Goal: Task Accomplishment & Management: Use online tool/utility

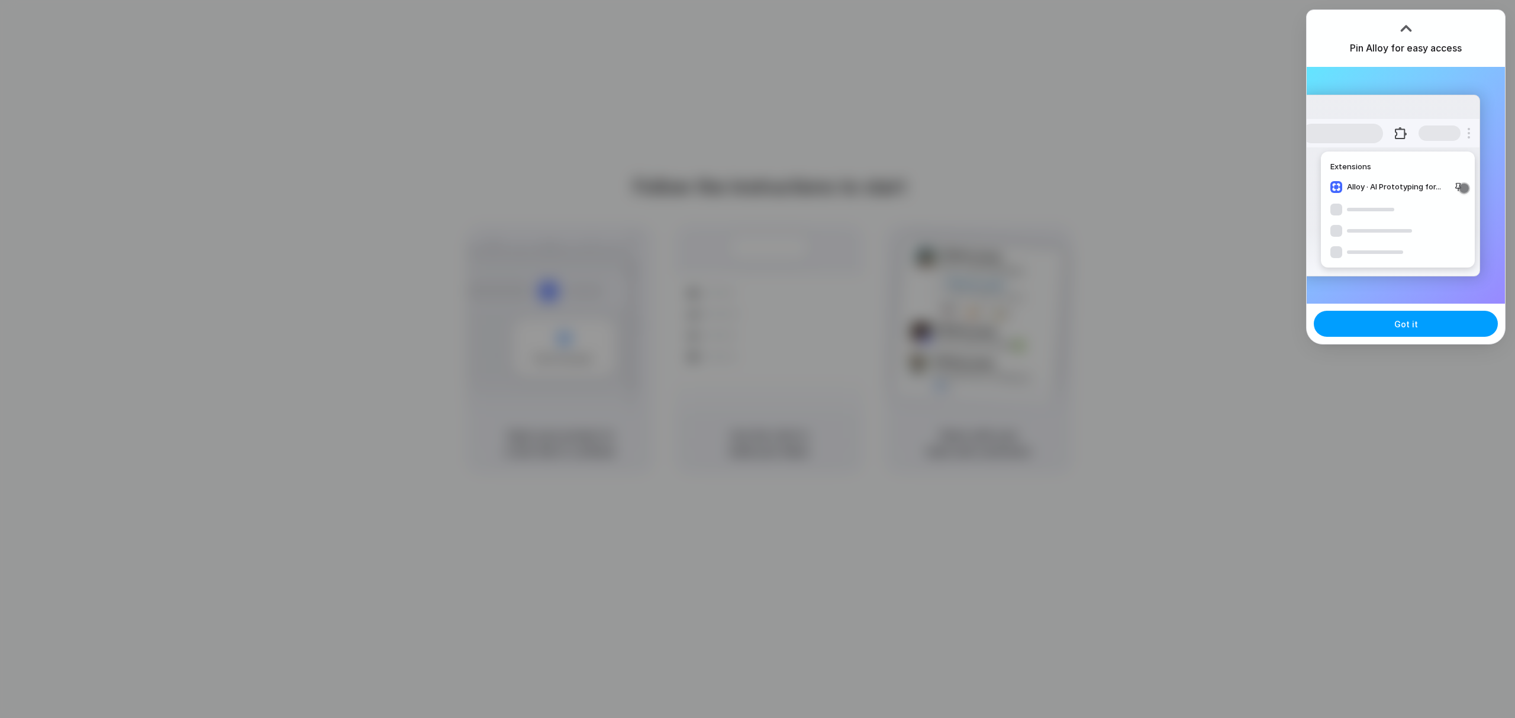
click at [1386, 328] on button "Got it" at bounding box center [1406, 324] width 184 height 26
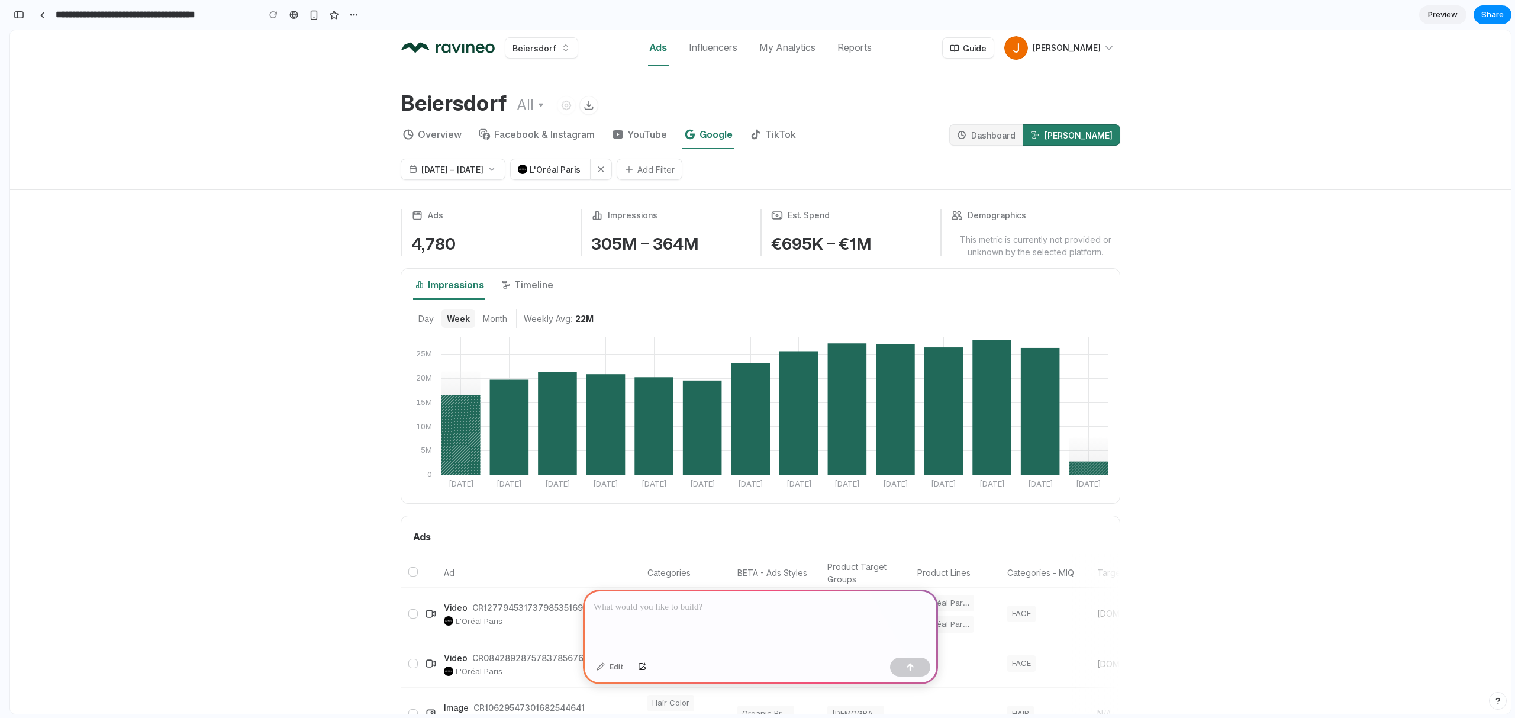
click at [986, 138] on link "Dashboard" at bounding box center [985, 134] width 73 height 21
click at [357, 15] on div "button" at bounding box center [353, 14] width 9 height 9
click at [357, 15] on div "Duplicate Delete" at bounding box center [757, 359] width 1515 height 718
click at [22, 19] on button "button" at bounding box center [18, 14] width 19 height 19
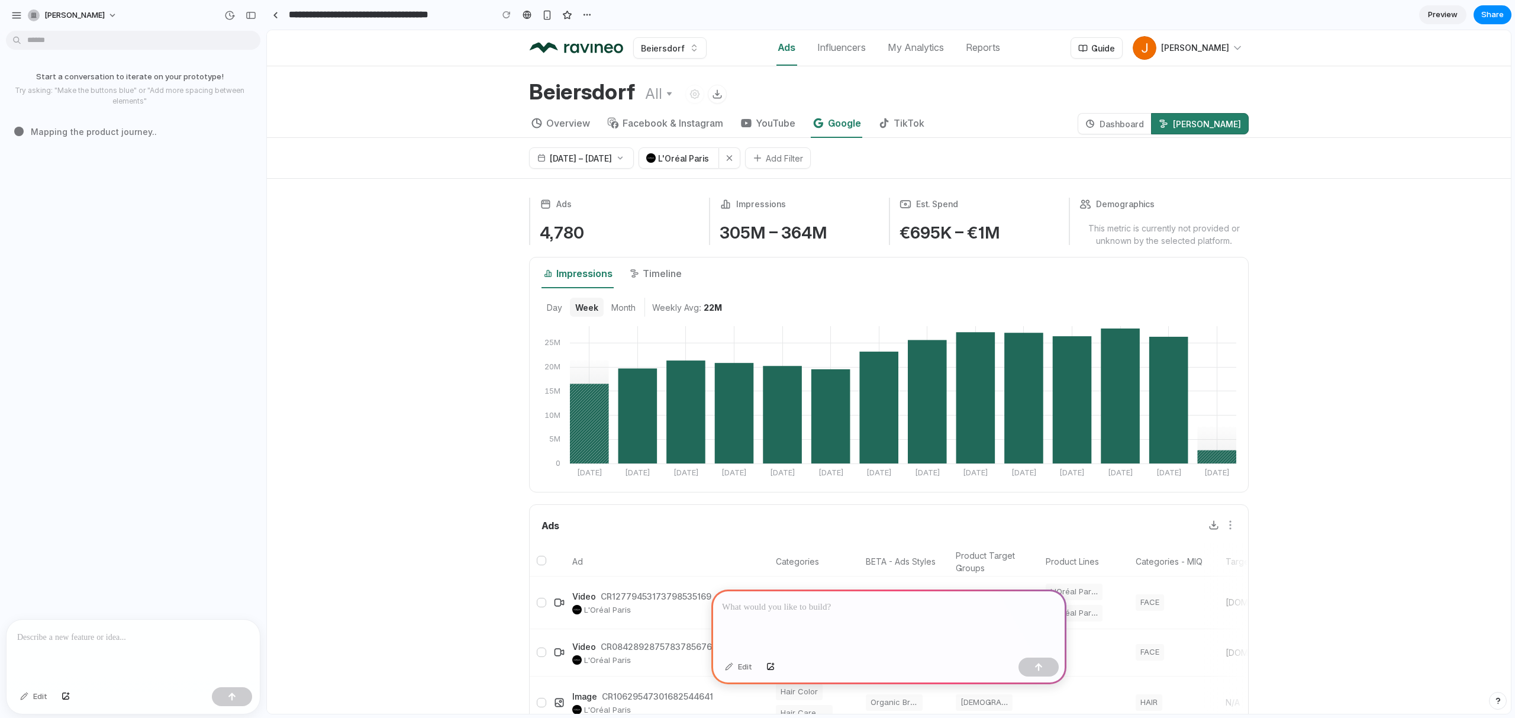
scroll to position [12, 0]
click at [764, 614] on div at bounding box center [888, 620] width 355 height 63
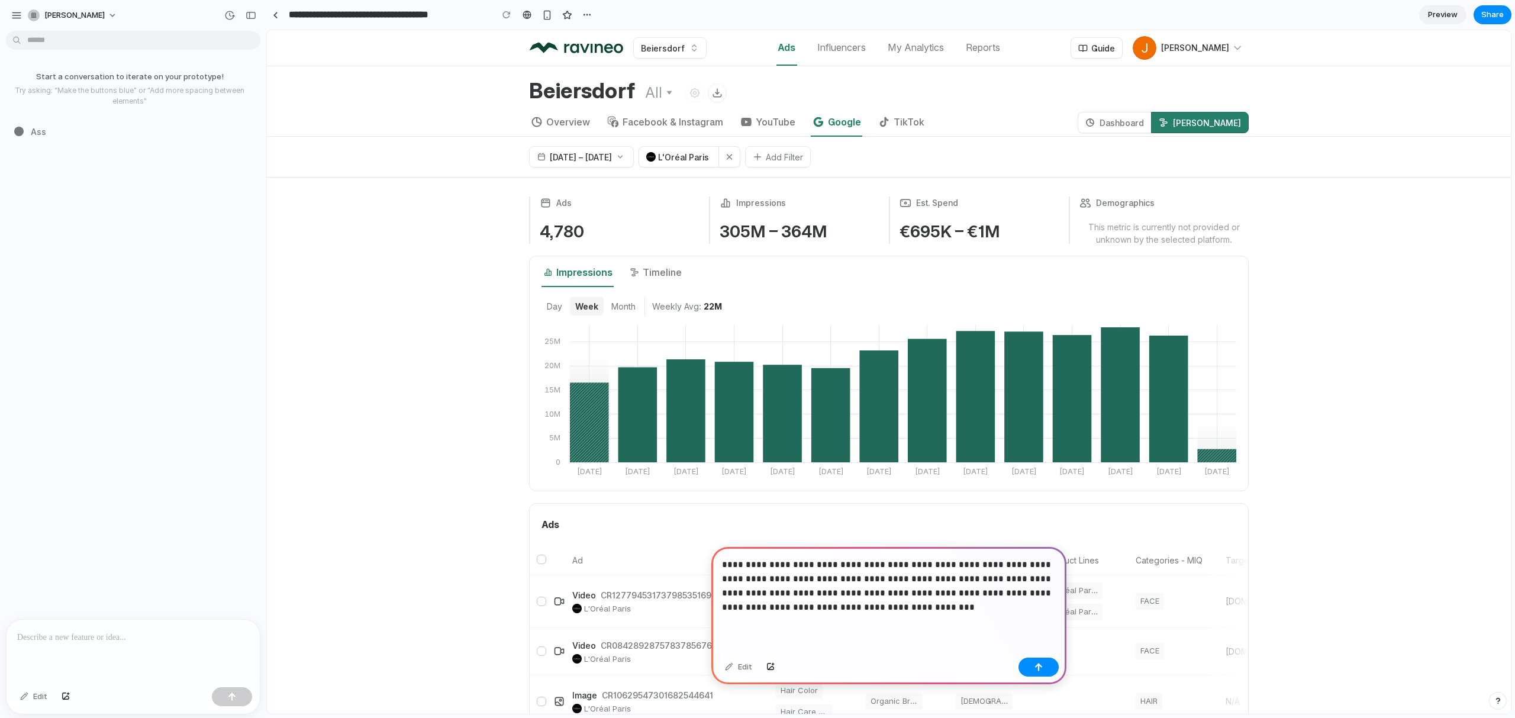
click at [811, 604] on p "**********" at bounding box center [889, 586] width 334 height 57
click at [769, 609] on p "**********" at bounding box center [889, 586] width 334 height 57
click at [848, 605] on p "**********" at bounding box center [889, 586] width 334 height 57
click at [1033, 666] on button "button" at bounding box center [1039, 667] width 40 height 19
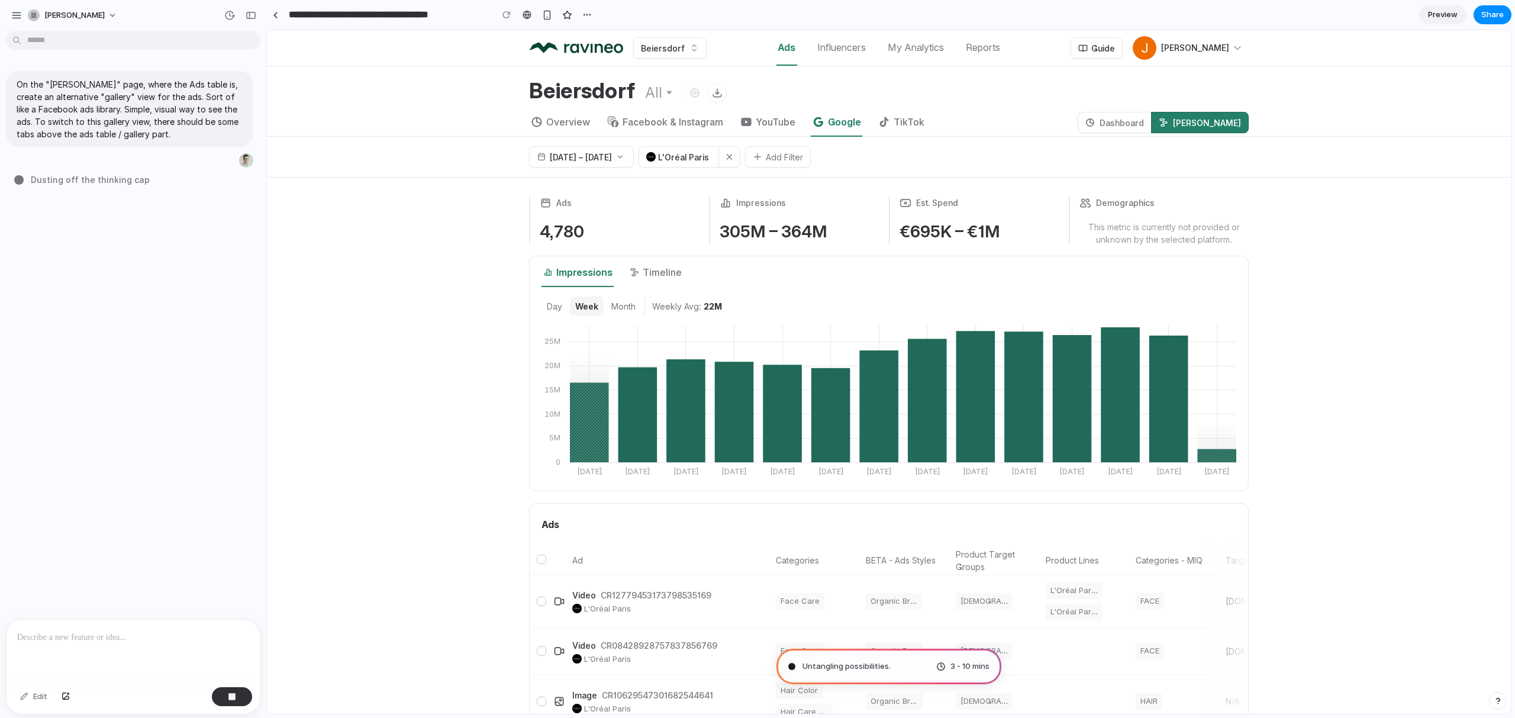
drag, startPoint x: 106, startPoint y: 184, endPoint x: 112, endPoint y: 184, distance: 6.5
click at [106, 184] on span "Dusting off the thinking cap" at bounding box center [90, 179] width 119 height 12
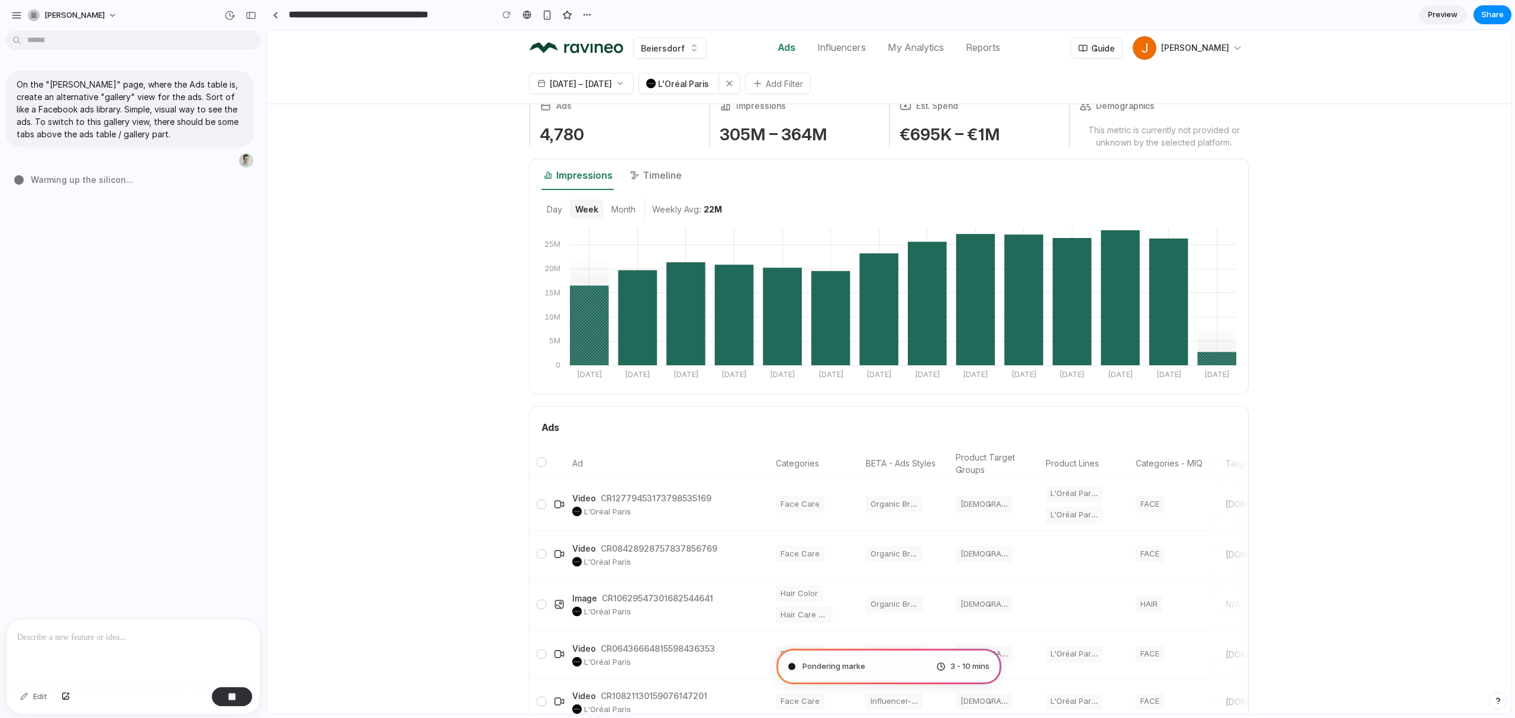
scroll to position [0, 0]
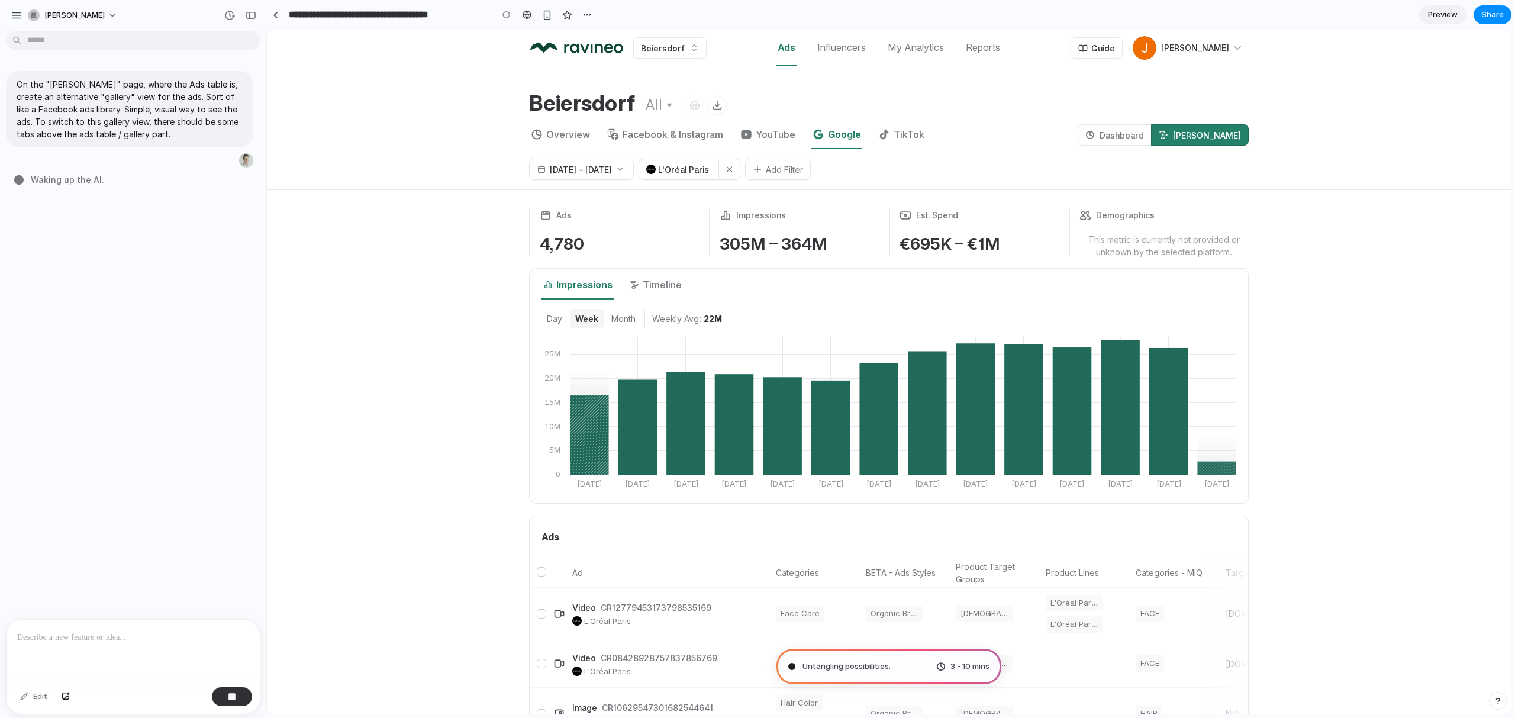
type input "**********"
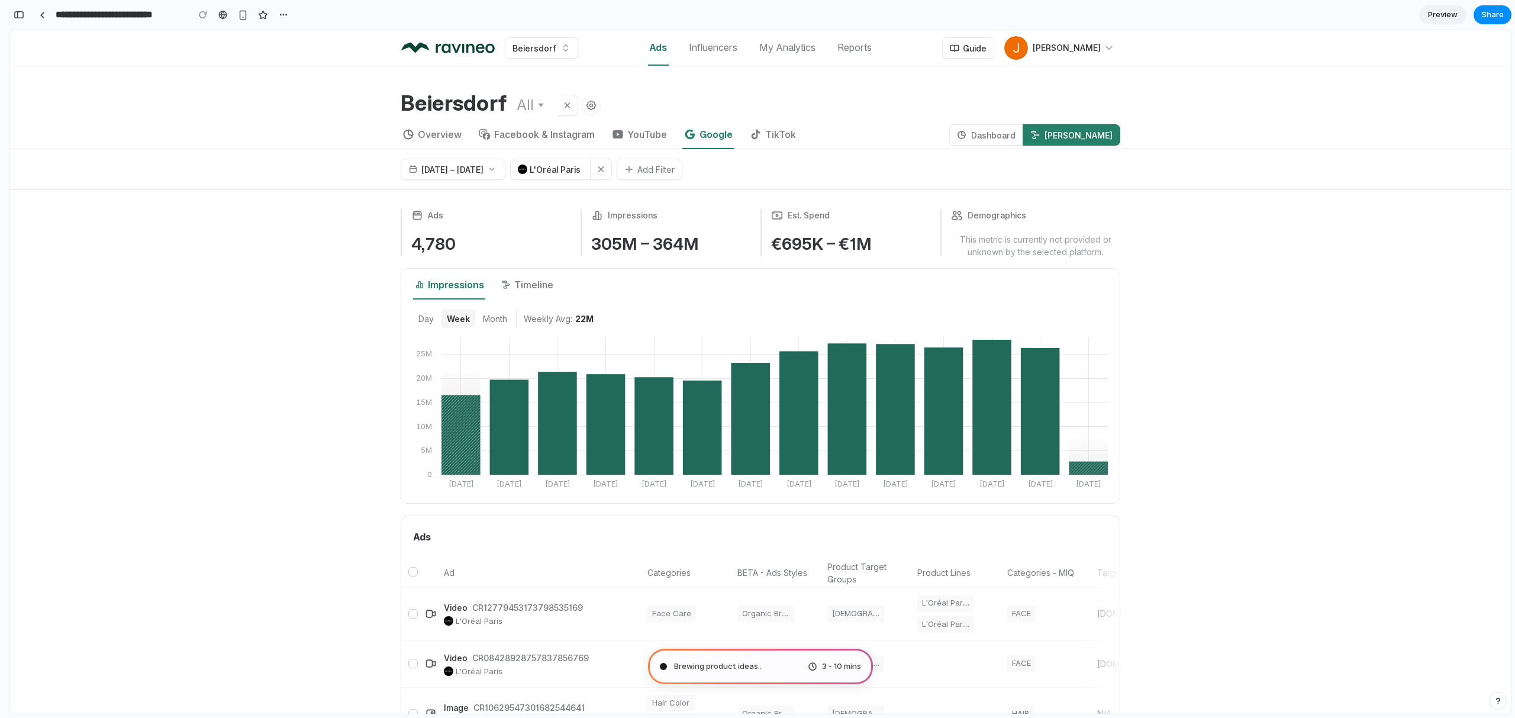
scroll to position [246, 0]
click at [14, 7] on button "button" at bounding box center [18, 14] width 19 height 19
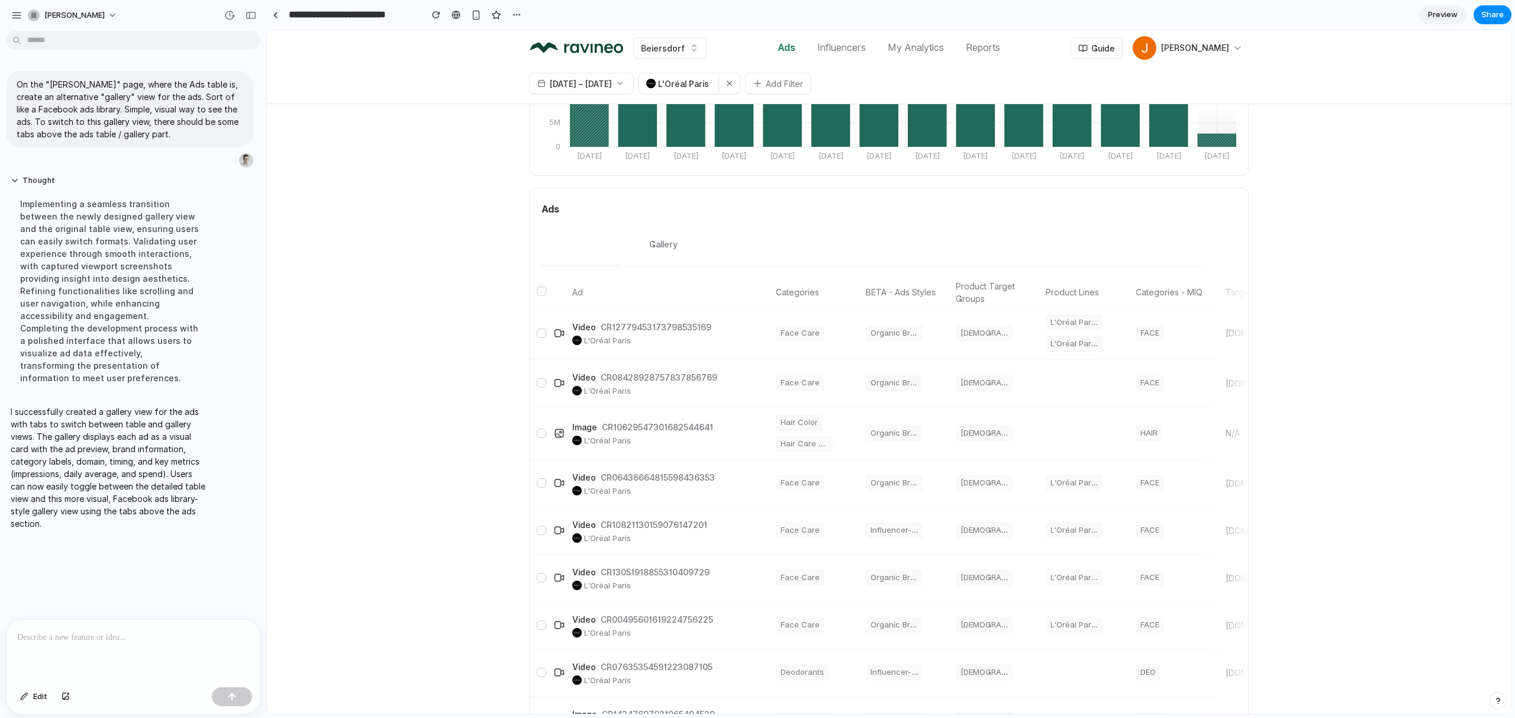
scroll to position [0, 0]
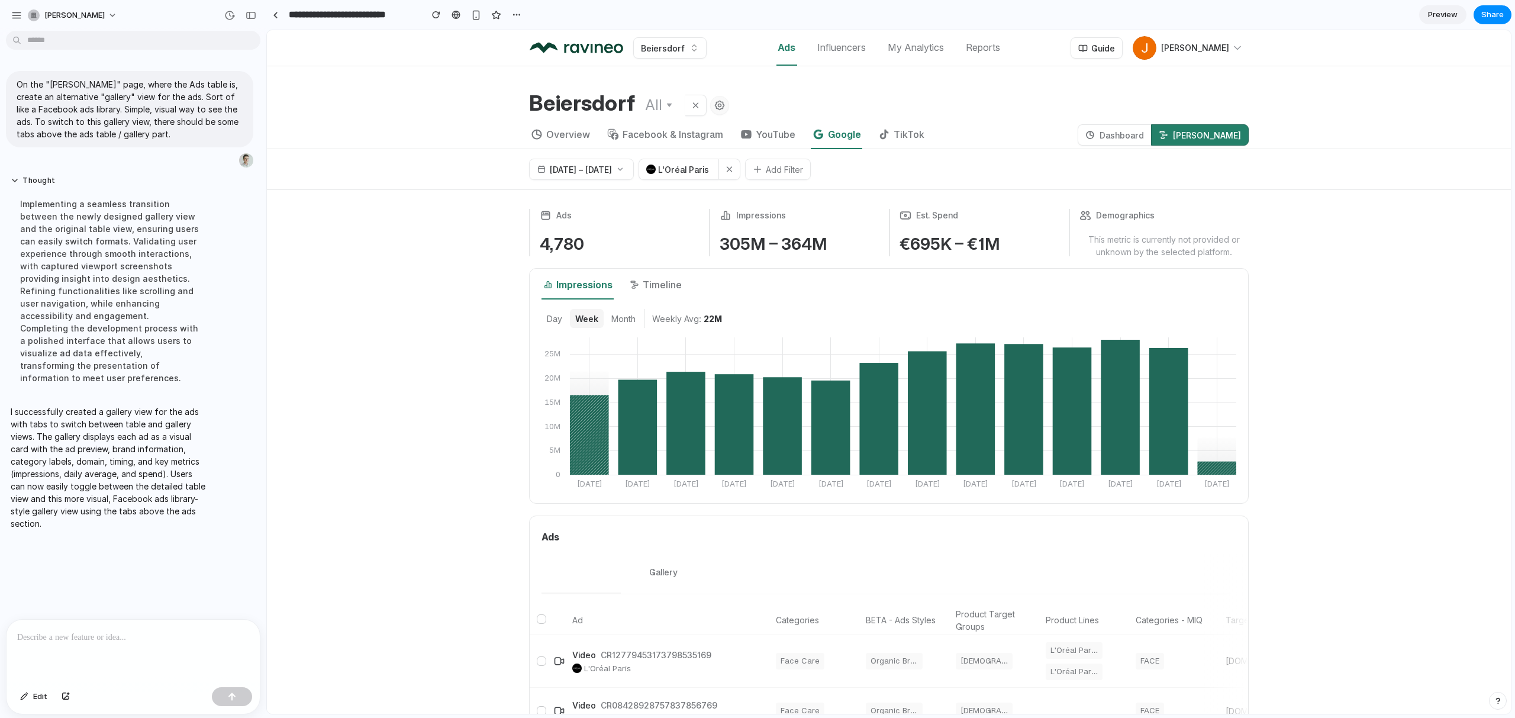
click at [715, 105] on icon "button" at bounding box center [720, 106] width 10 height 10
click at [690, 105] on icon at bounding box center [695, 105] width 11 height 9
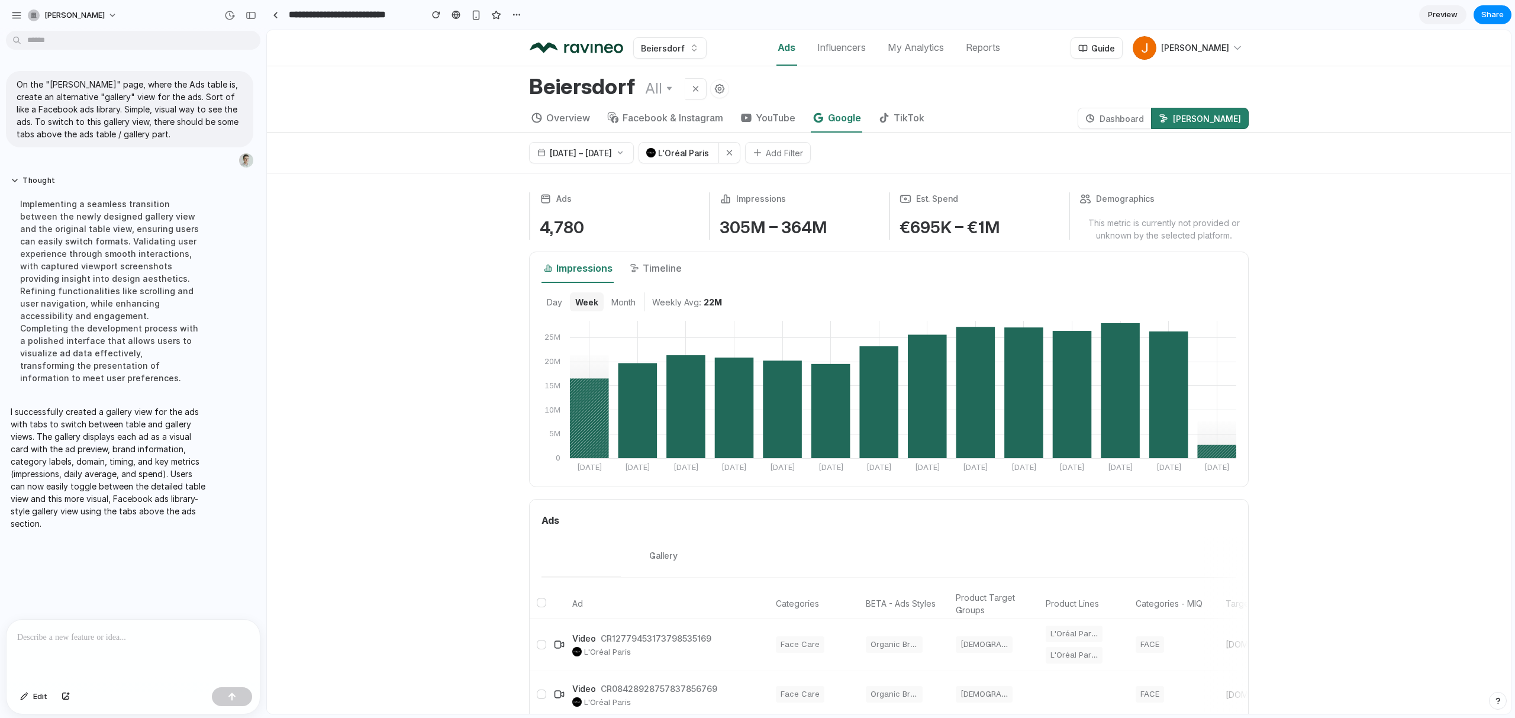
scroll to position [18, 0]
click at [52, 179] on button "Thought" at bounding box center [110, 181] width 198 height 10
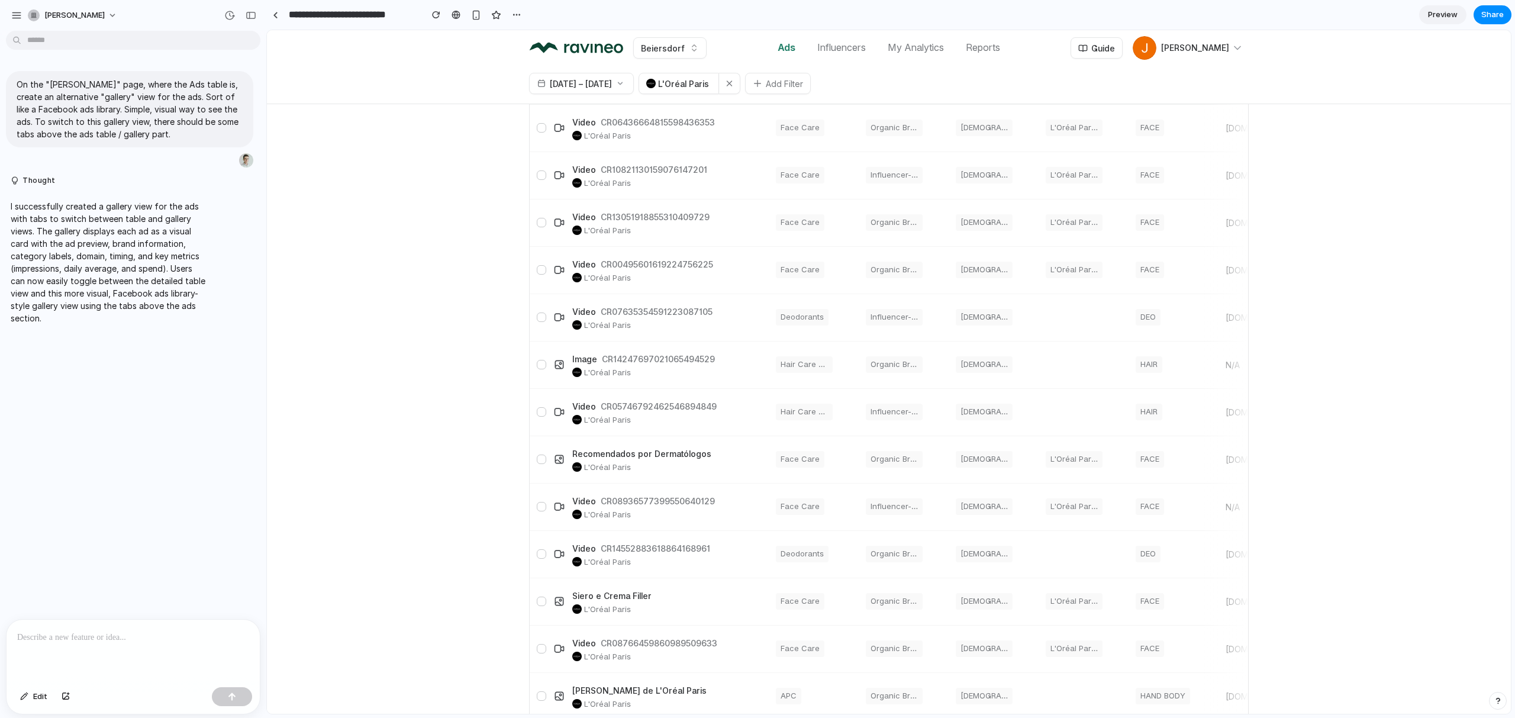
scroll to position [751, 0]
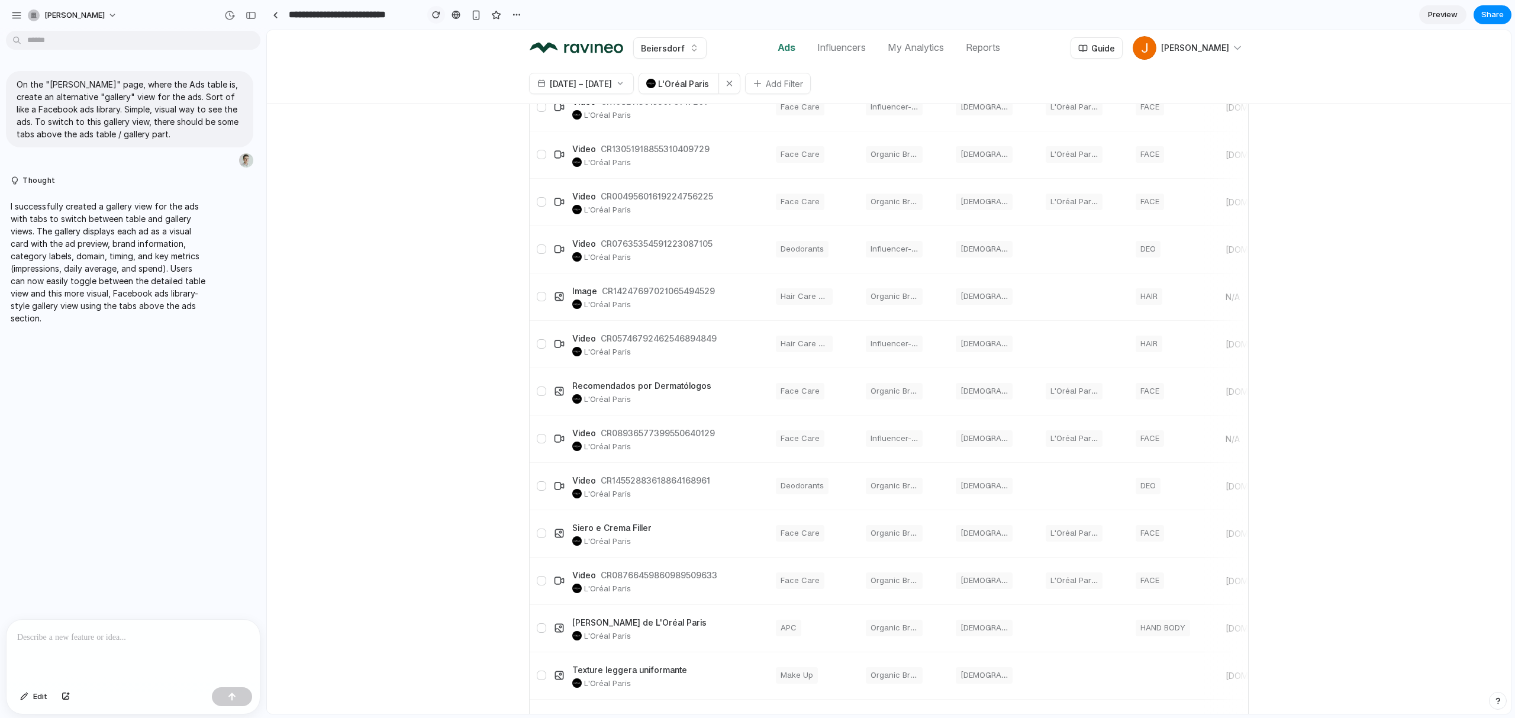
click at [434, 17] on div "button" at bounding box center [436, 15] width 8 height 8
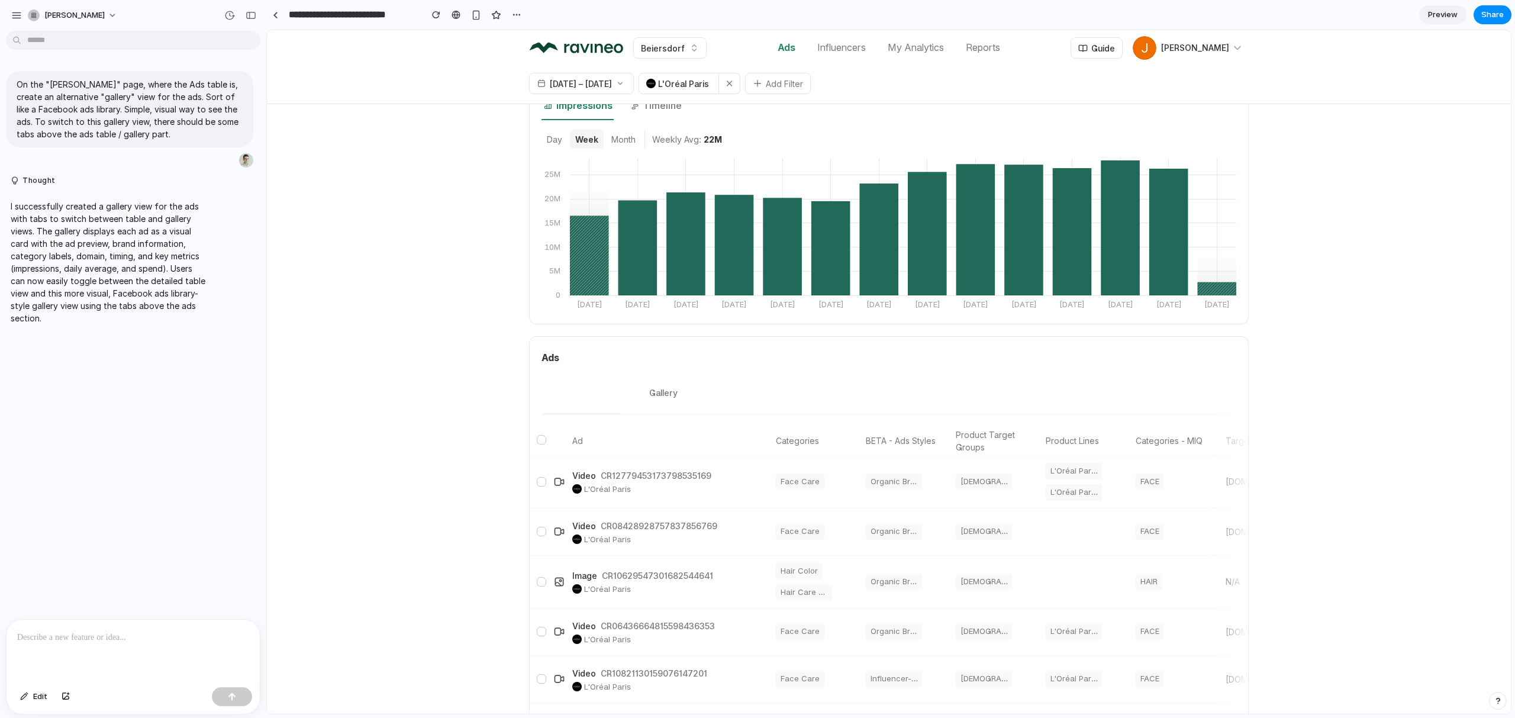
scroll to position [195, 0]
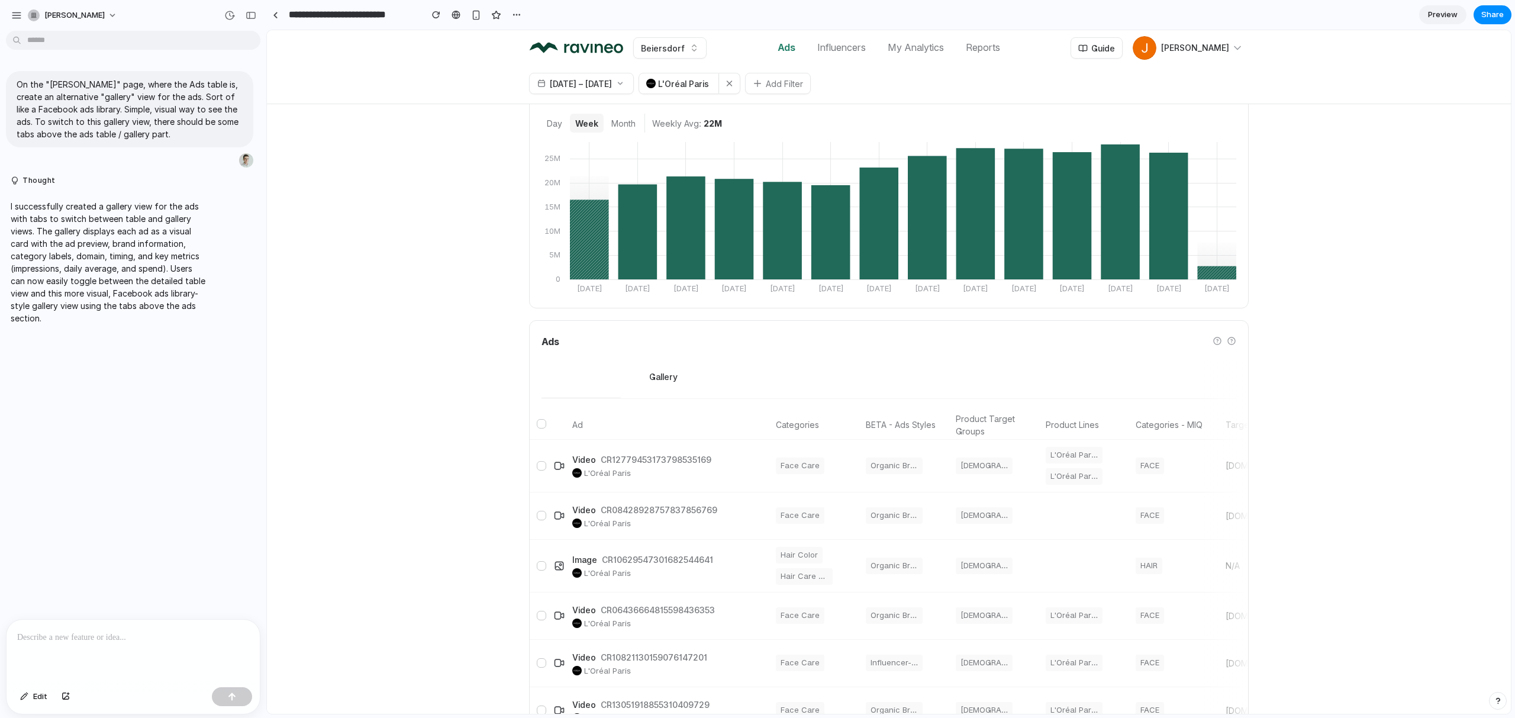
click at [668, 378] on button "Gallery" at bounding box center [663, 377] width 85 height 42
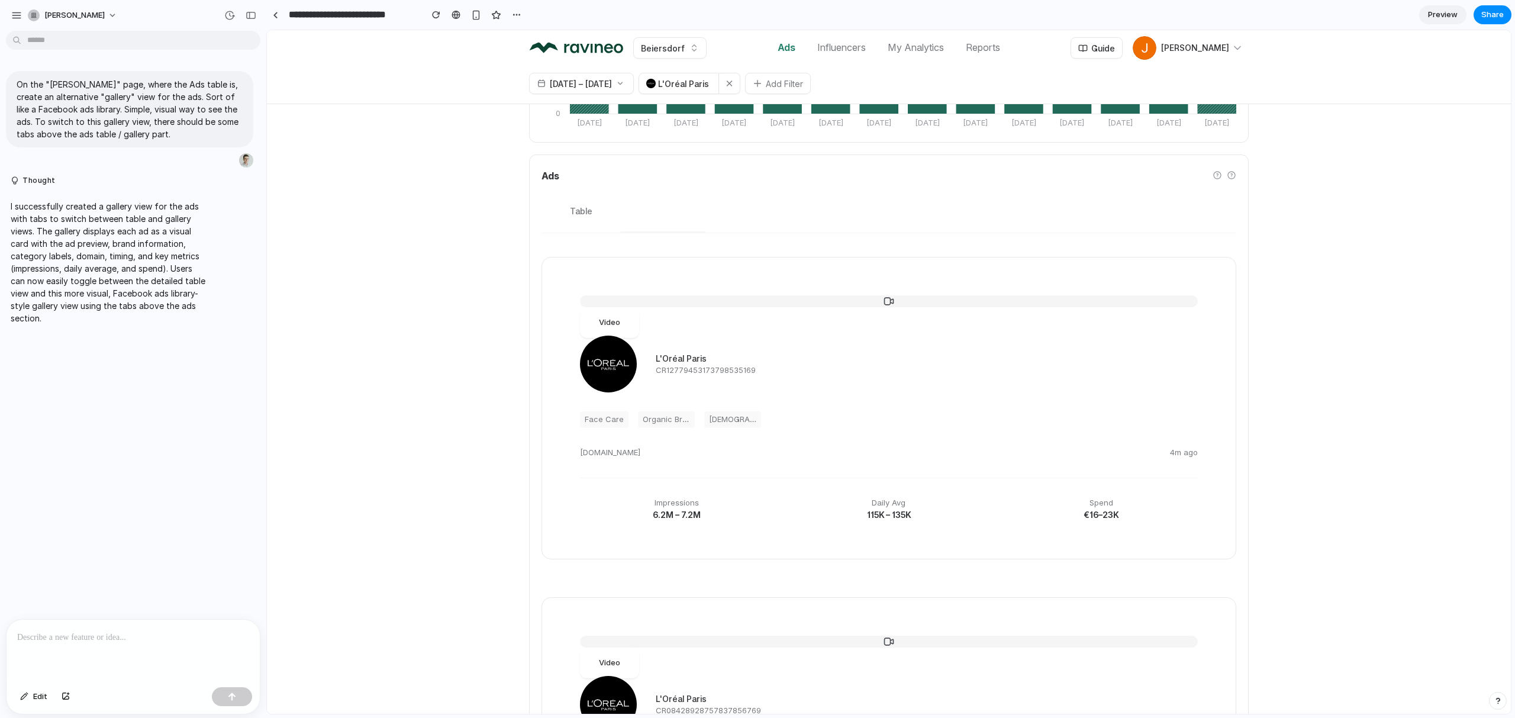
scroll to position [73, 0]
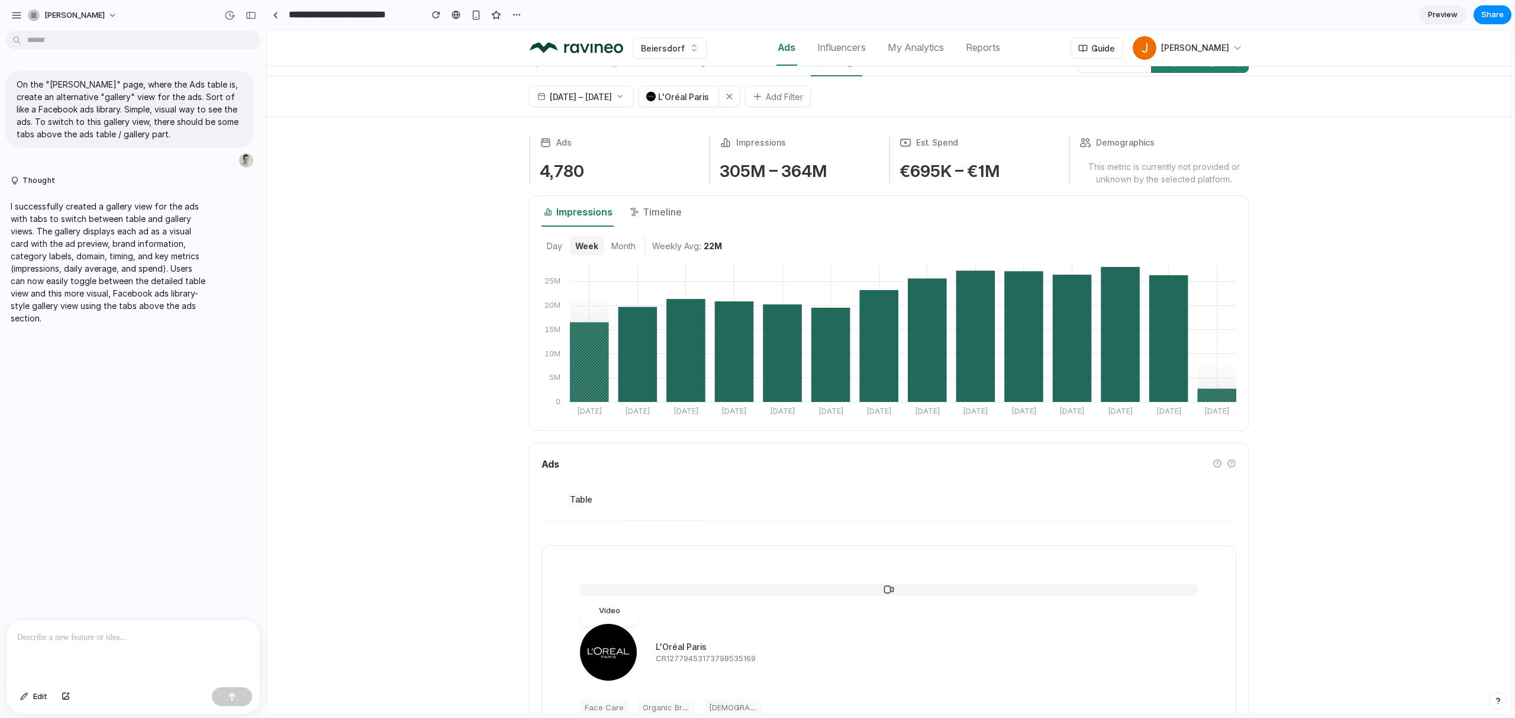
click at [581, 502] on button "Table" at bounding box center [581, 500] width 79 height 42
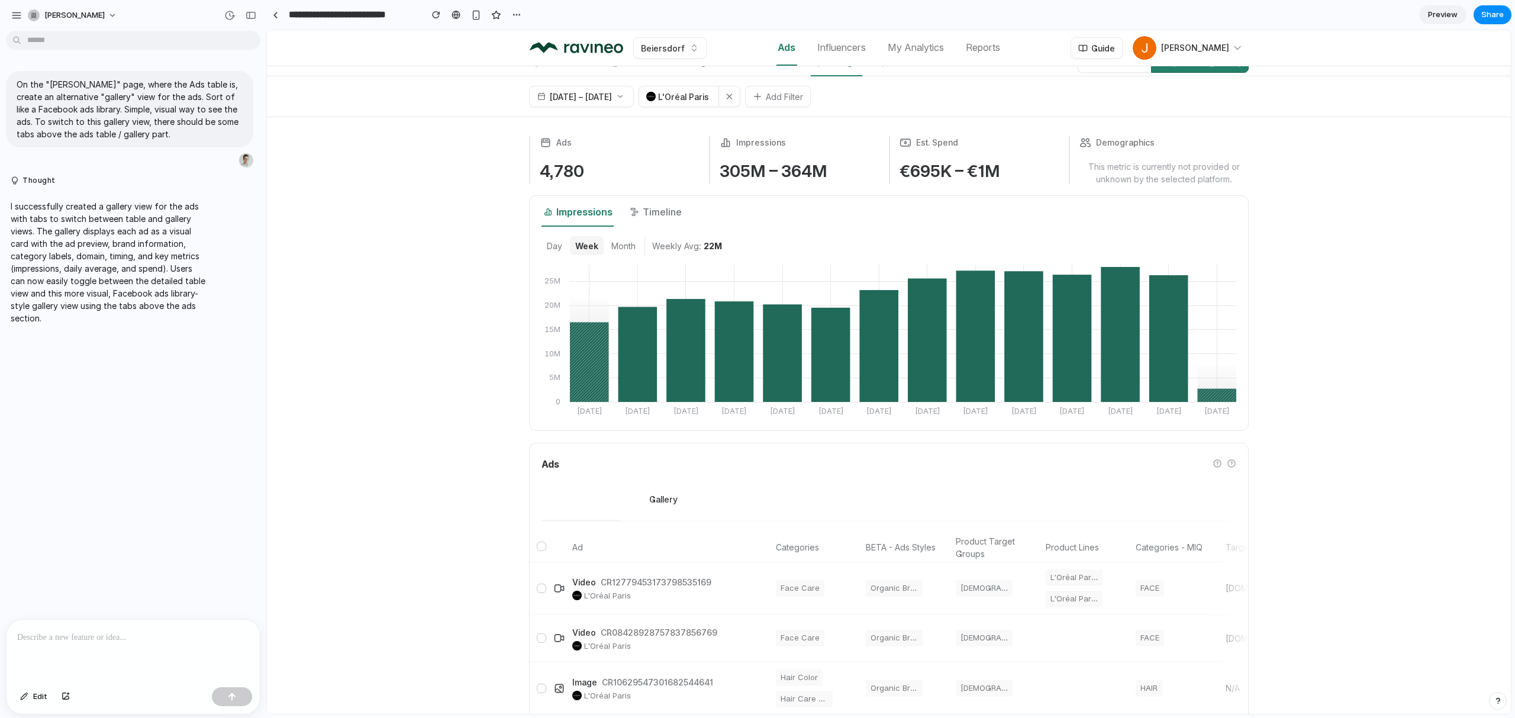
click at [653, 500] on button "Gallery" at bounding box center [663, 500] width 85 height 42
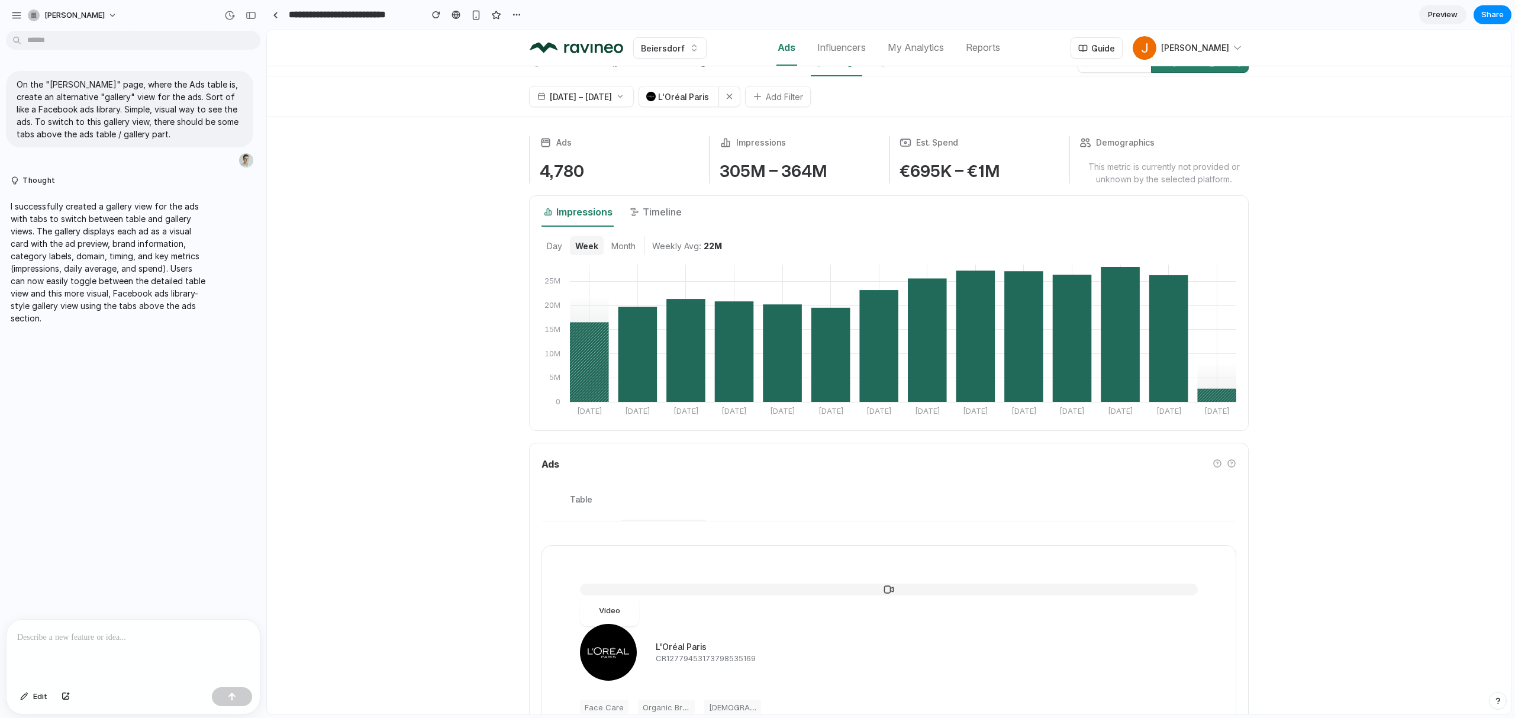
drag, startPoint x: 590, startPoint y: 498, endPoint x: 633, endPoint y: 500, distance: 43.2
click at [591, 499] on button "Table" at bounding box center [581, 500] width 79 height 42
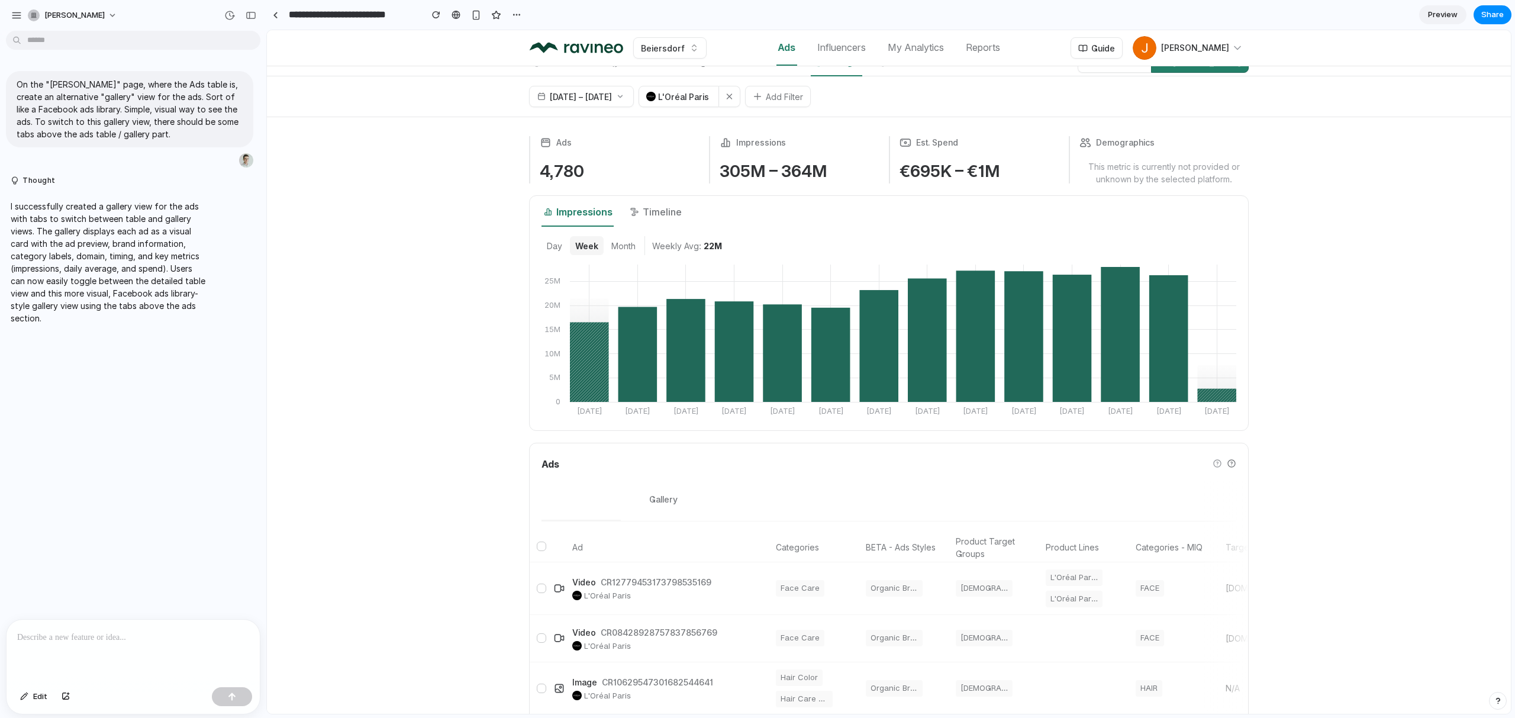
click at [1239, 463] on div "Ads Table Gallery" at bounding box center [889, 488] width 719 height 90
click at [1235, 465] on icon at bounding box center [1231, 463] width 9 height 9
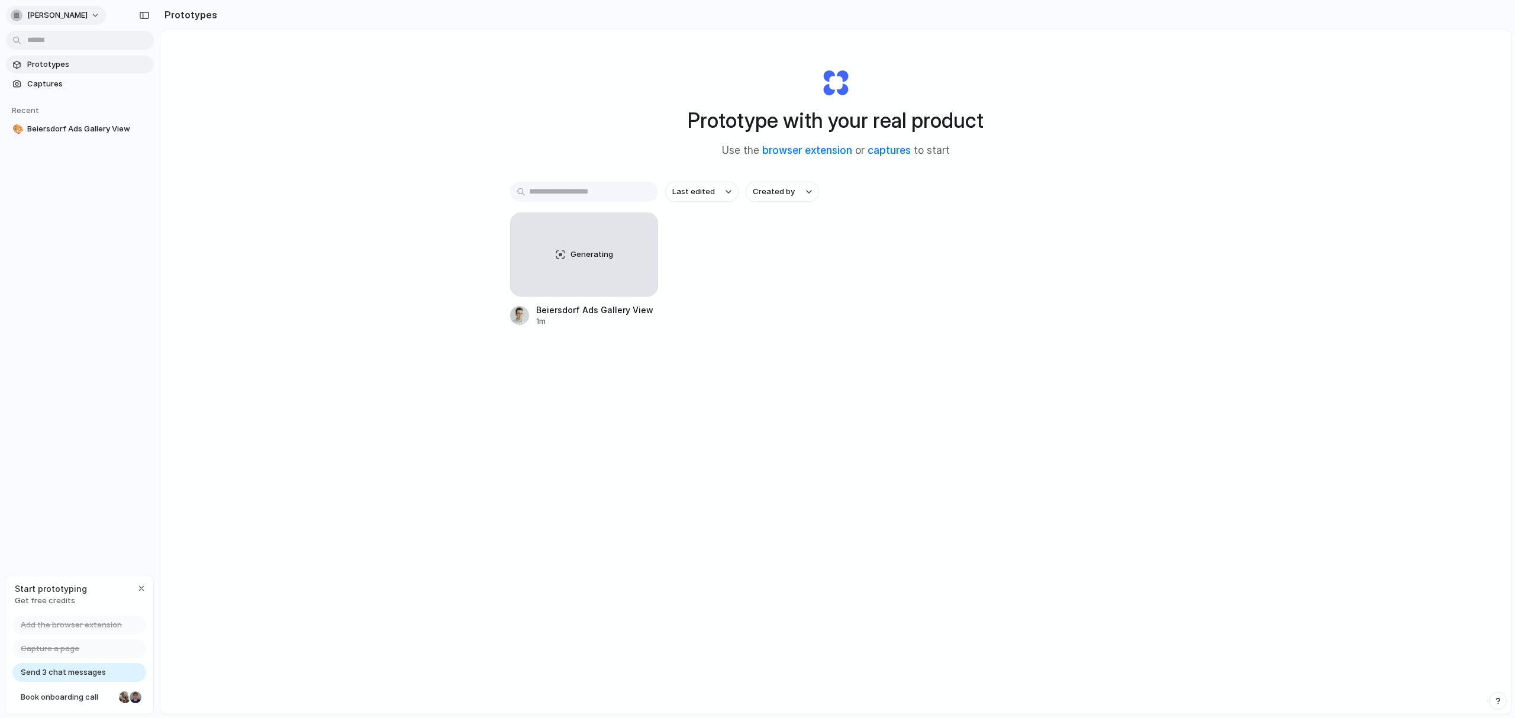
click at [54, 20] on span "[PERSON_NAME]" at bounding box center [57, 15] width 60 height 12
click at [435, 151] on div "Settings Invite members Change theme Sign out" at bounding box center [757, 359] width 1515 height 718
